Goal: Find specific page/section: Find specific page/section

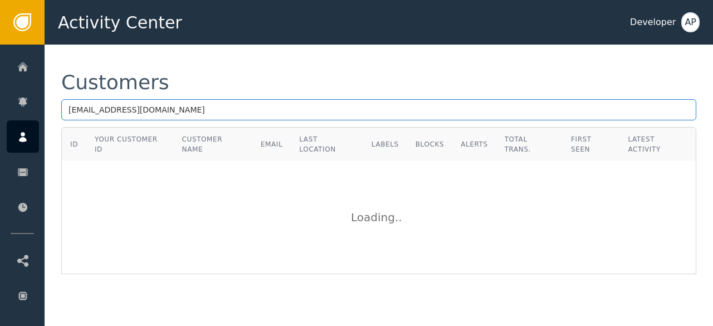
click at [164, 114] on input "[EMAIL_ADDRESS][DOMAIN_NAME]" at bounding box center [378, 109] width 635 height 21
type input "f"
type input "[PERSON_NAME]"
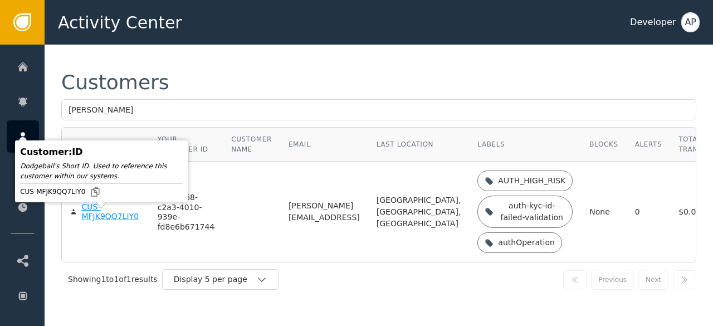
click at [94, 222] on div "CUS-MFJK9QQ7LIY0" at bounding box center [110, 211] width 59 height 19
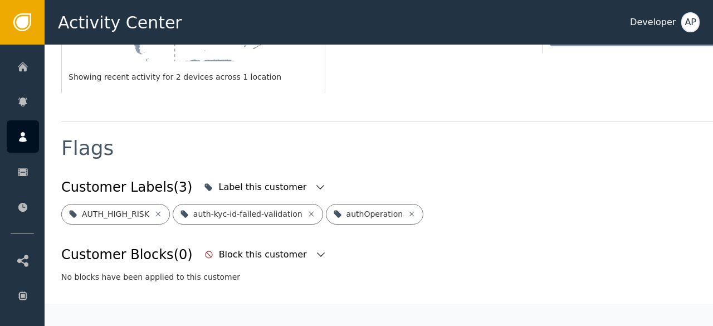
scroll to position [364, 0]
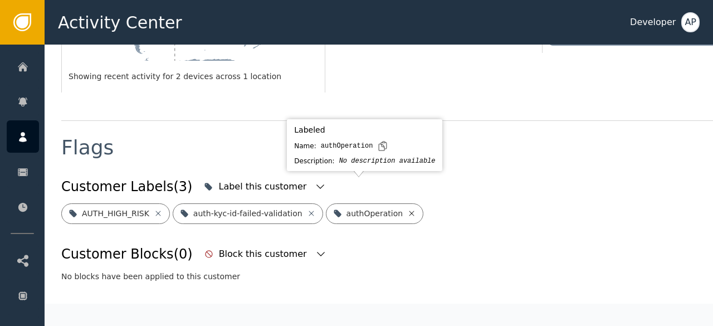
click at [407, 209] on icon at bounding box center [411, 213] width 9 height 9
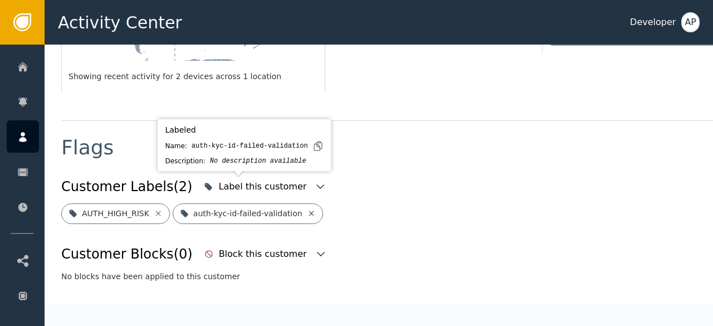
click at [309, 211] on icon at bounding box center [311, 213] width 5 height 5
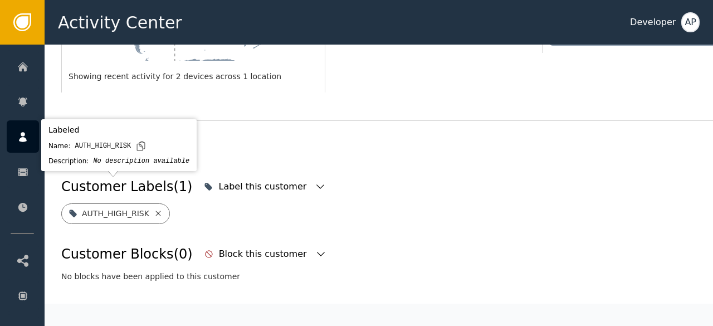
click at [154, 209] on icon at bounding box center [158, 213] width 9 height 9
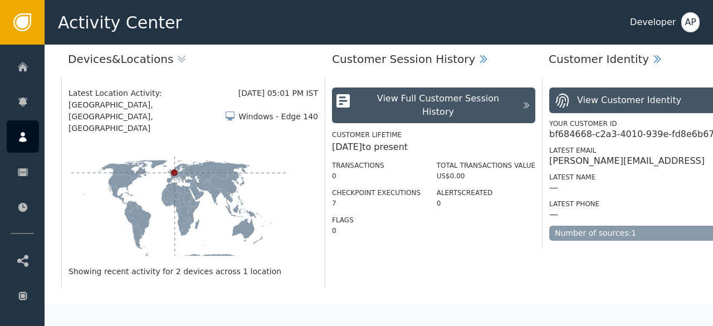
scroll to position [0, 0]
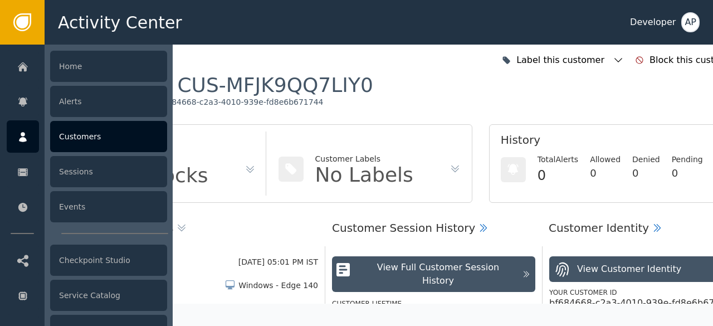
click at [80, 145] on div "Customers" at bounding box center [108, 136] width 117 height 31
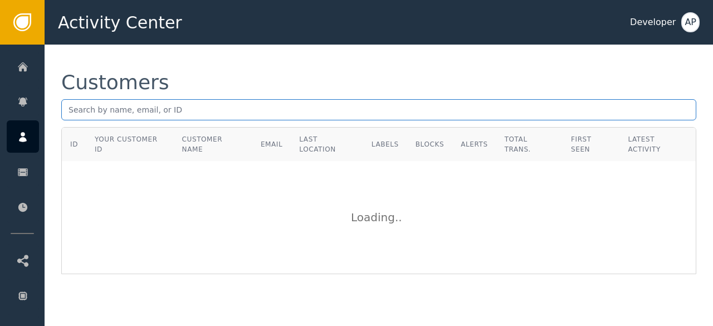
click at [72, 110] on input "text" at bounding box center [378, 109] width 635 height 21
paste input "[EMAIL_ADDRESS][DOMAIN_NAME]"
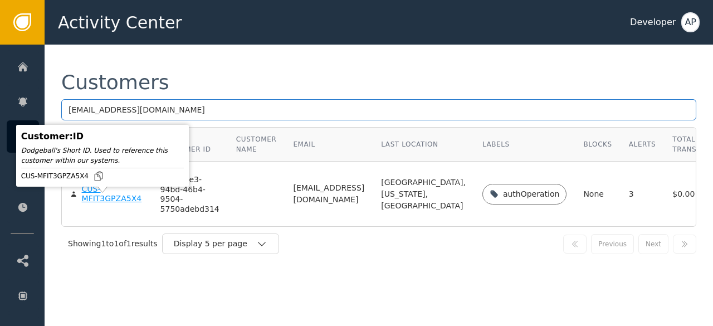
type input "[EMAIL_ADDRESS][DOMAIN_NAME]"
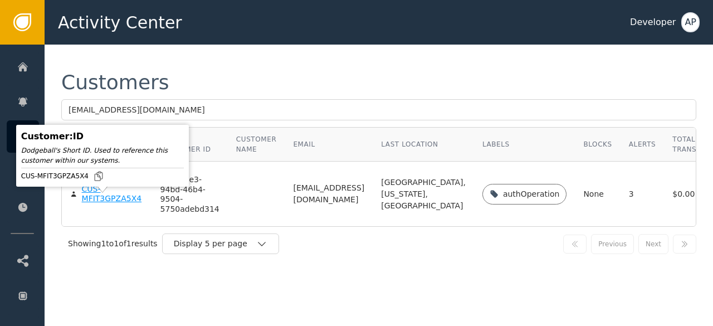
click at [94, 204] on div "CUS-MFIT3GPZA5X4" at bounding box center [113, 193] width 62 height 19
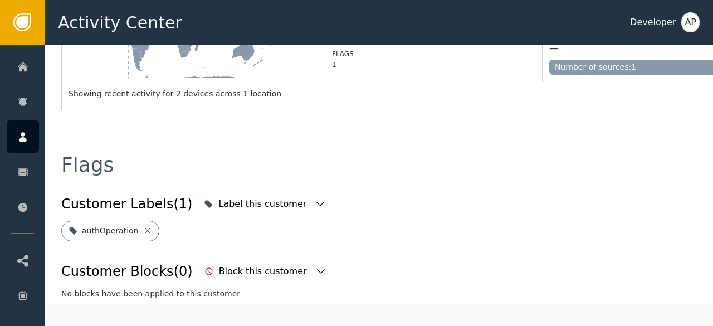
scroll to position [335, 0]
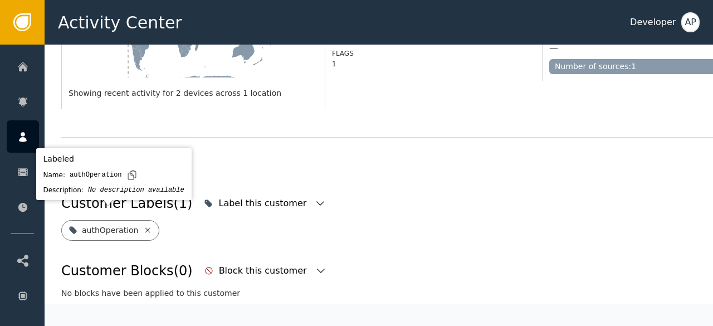
click at [143, 226] on icon at bounding box center [147, 230] width 9 height 9
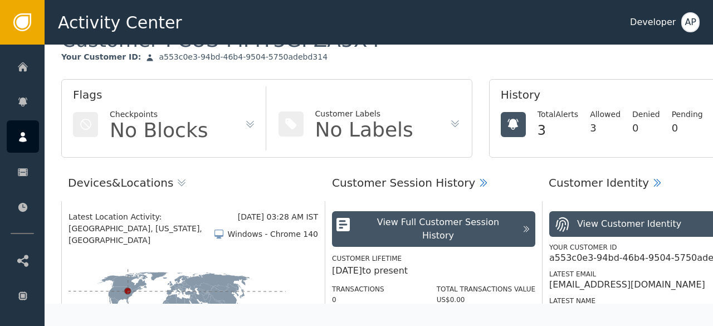
scroll to position [0, 0]
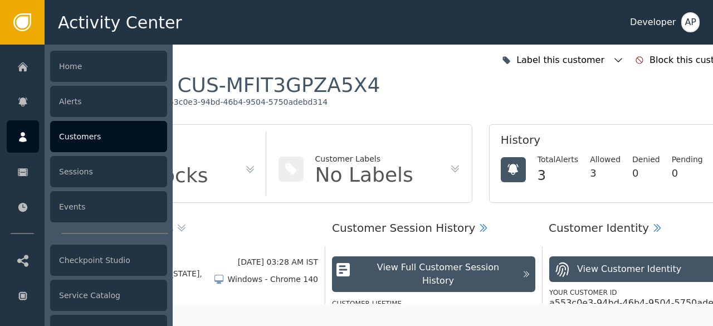
click at [68, 139] on div "Customers" at bounding box center [108, 136] width 117 height 31
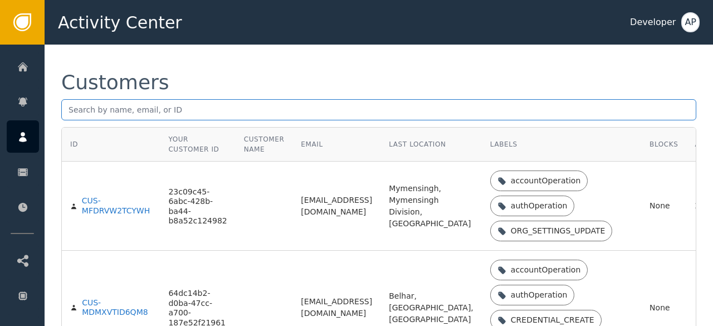
click at [70, 109] on input "text" at bounding box center [378, 109] width 635 height 21
paste input "[PERSON_NAME][EMAIL_ADDRESS][PERSON_NAME][DOMAIN_NAME]"
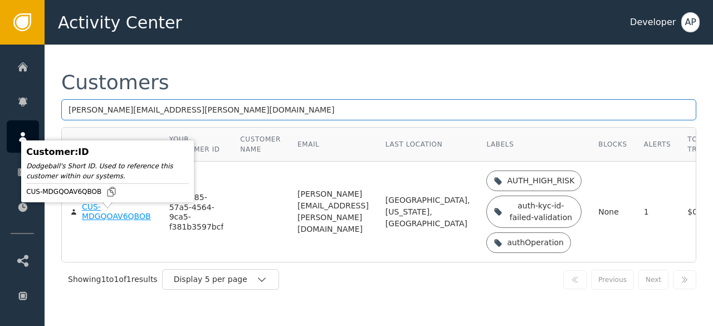
type input "[PERSON_NAME][EMAIL_ADDRESS][PERSON_NAME][DOMAIN_NAME]"
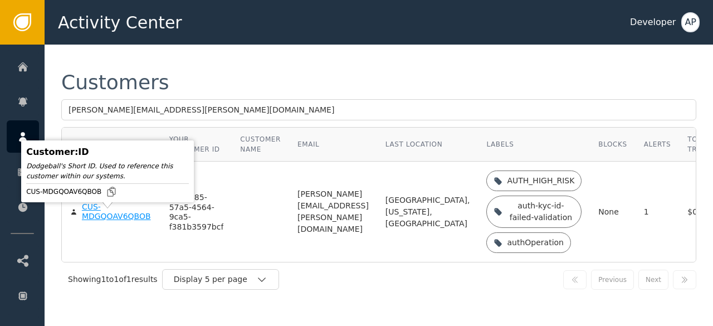
click at [112, 219] on div "CUS-MDGQOAV6QBOB" at bounding box center [117, 211] width 71 height 19
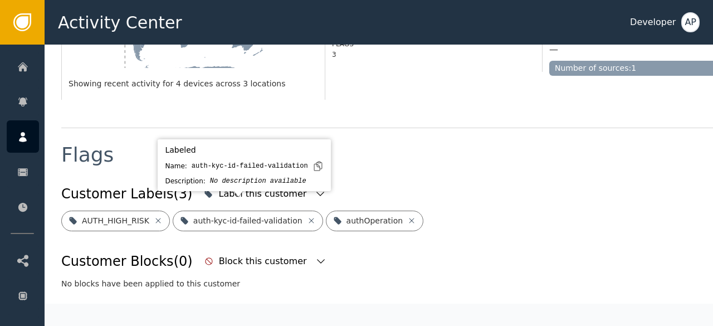
scroll to position [345, 0]
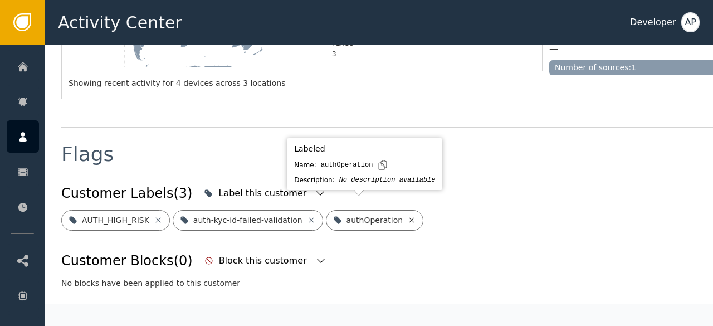
click at [407, 216] on icon at bounding box center [411, 220] width 9 height 9
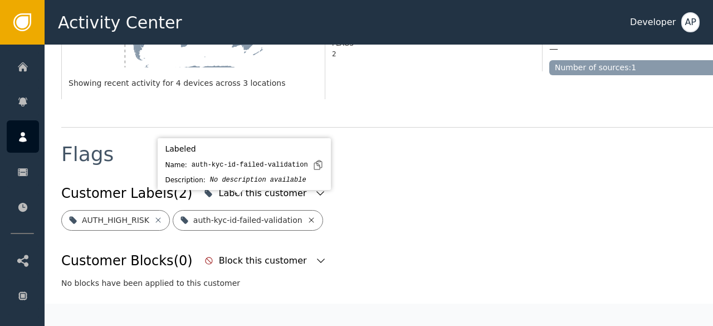
click at [307, 216] on icon at bounding box center [311, 220] width 9 height 9
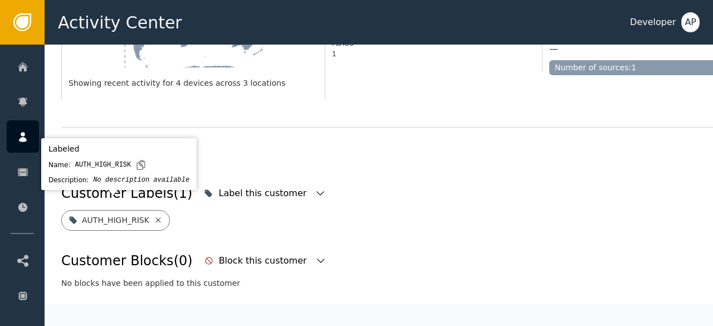
click at [155, 217] on icon at bounding box center [157, 219] width 5 height 5
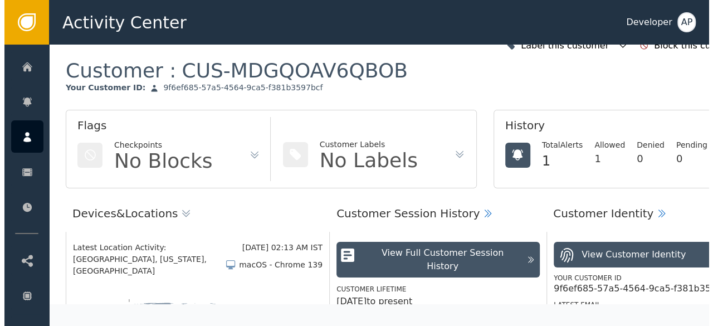
scroll to position [0, 0]
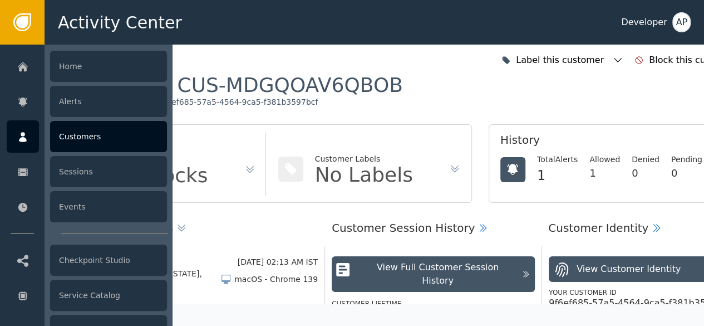
click at [104, 139] on div "Customers" at bounding box center [108, 136] width 117 height 31
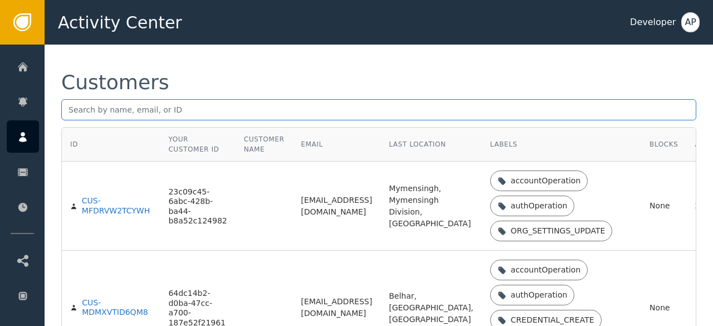
click at [74, 114] on input "text" at bounding box center [378, 109] width 635 height 21
paste input "[EMAIL_ADDRESS][DOMAIN_NAME]"
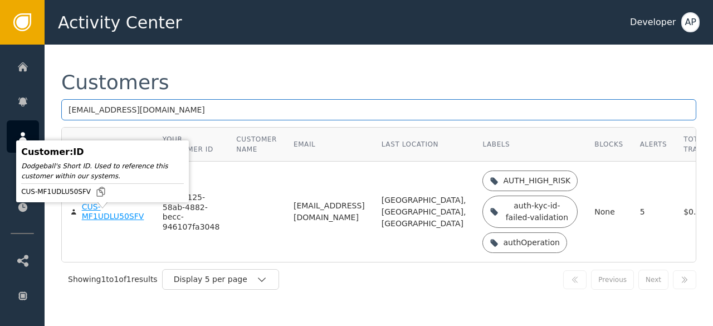
type input "[EMAIL_ADDRESS][DOMAIN_NAME]"
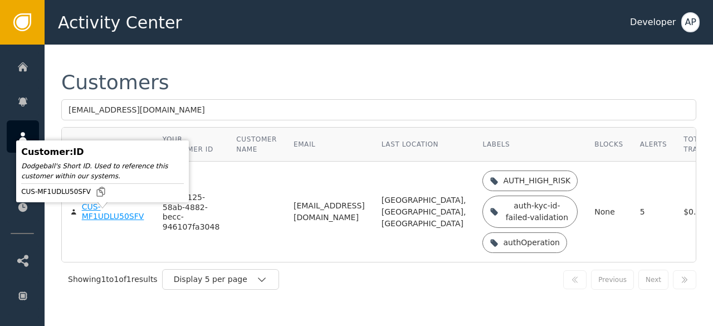
click at [91, 220] on div "CUS-MF1UDLU50SFV" at bounding box center [114, 211] width 64 height 19
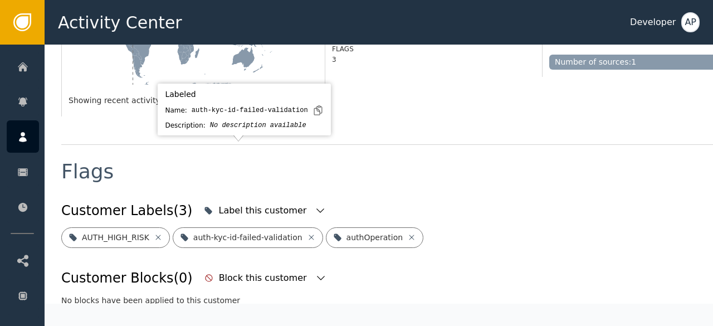
scroll to position [413, 0]
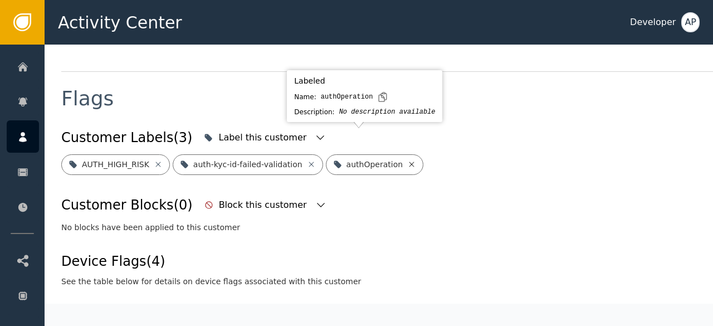
click at [407, 160] on icon at bounding box center [411, 164] width 9 height 9
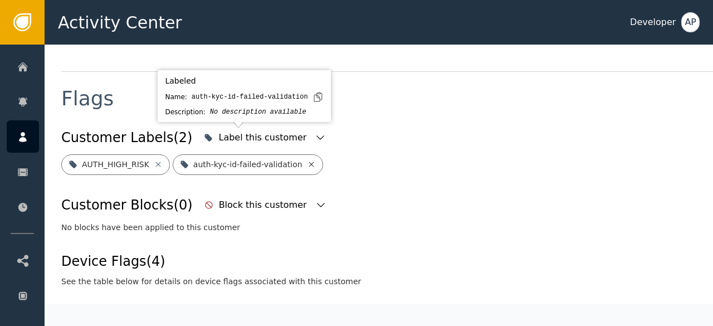
click at [309, 162] on icon at bounding box center [311, 164] width 5 height 5
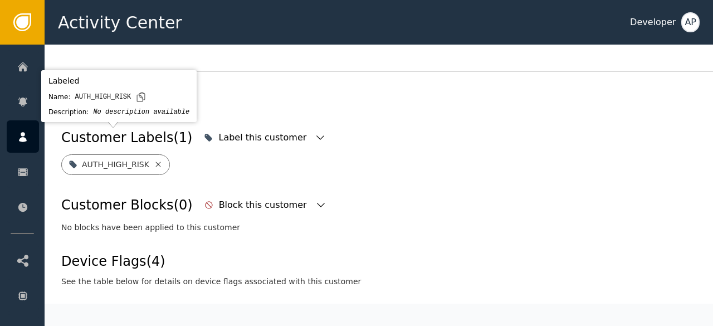
click at [155, 162] on icon at bounding box center [157, 164] width 5 height 5
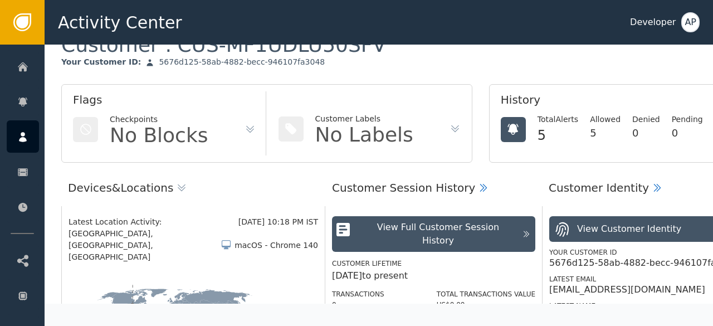
scroll to position [31, 0]
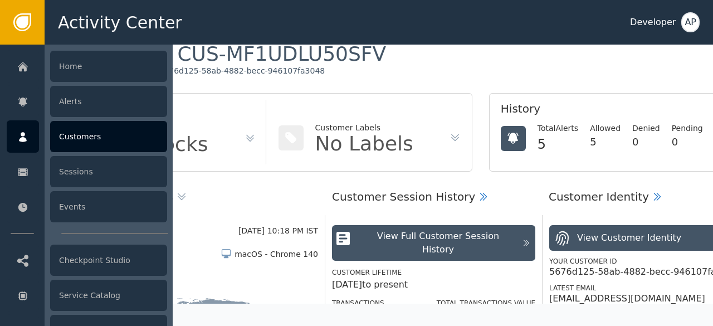
click at [68, 128] on div "Customers" at bounding box center [108, 136] width 117 height 31
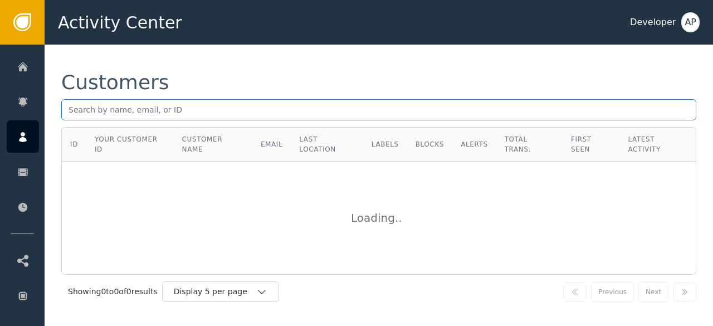
click at [65, 106] on input "text" at bounding box center [378, 109] width 635 height 21
paste input "[EMAIL_ADDRESS][DOMAIN_NAME]"
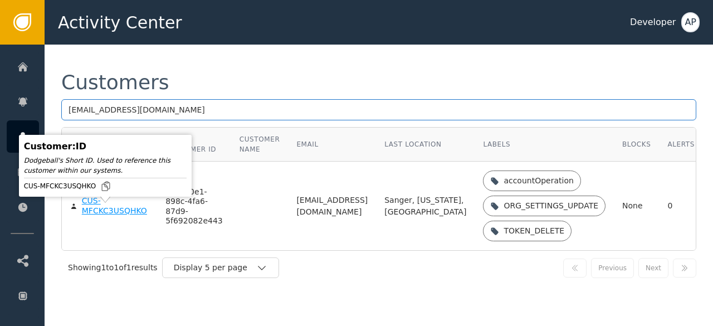
type input "[EMAIL_ADDRESS][DOMAIN_NAME]"
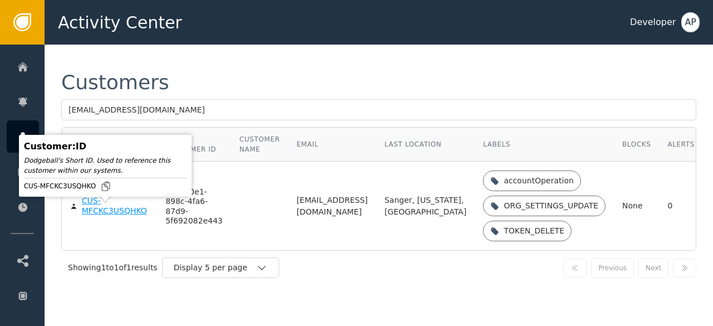
click at [87, 216] on div "CUS-MFCKC3USQHKO" at bounding box center [115, 205] width 67 height 19
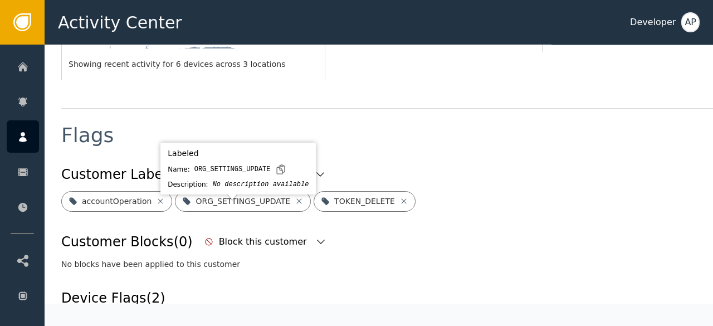
scroll to position [367, 0]
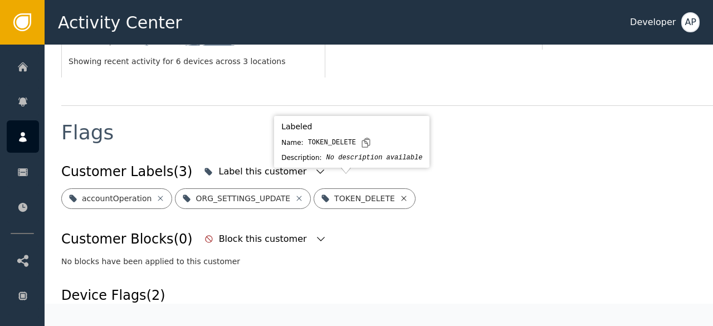
click at [399, 194] on icon at bounding box center [403, 198] width 9 height 9
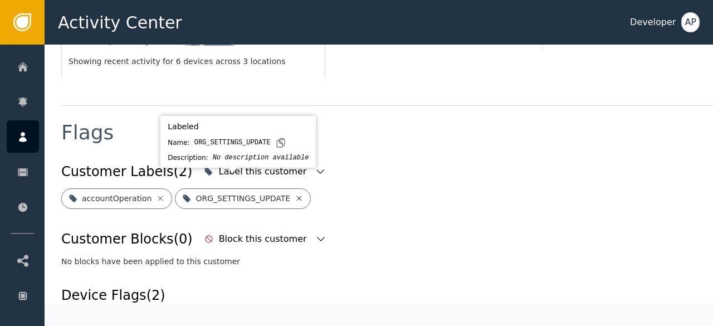
click at [295, 194] on icon at bounding box center [299, 198] width 9 height 9
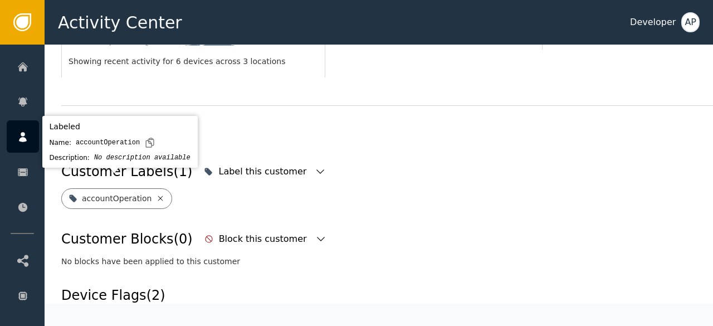
click at [157, 194] on icon at bounding box center [160, 198] width 9 height 9
